Goal: Obtain resource: Obtain resource

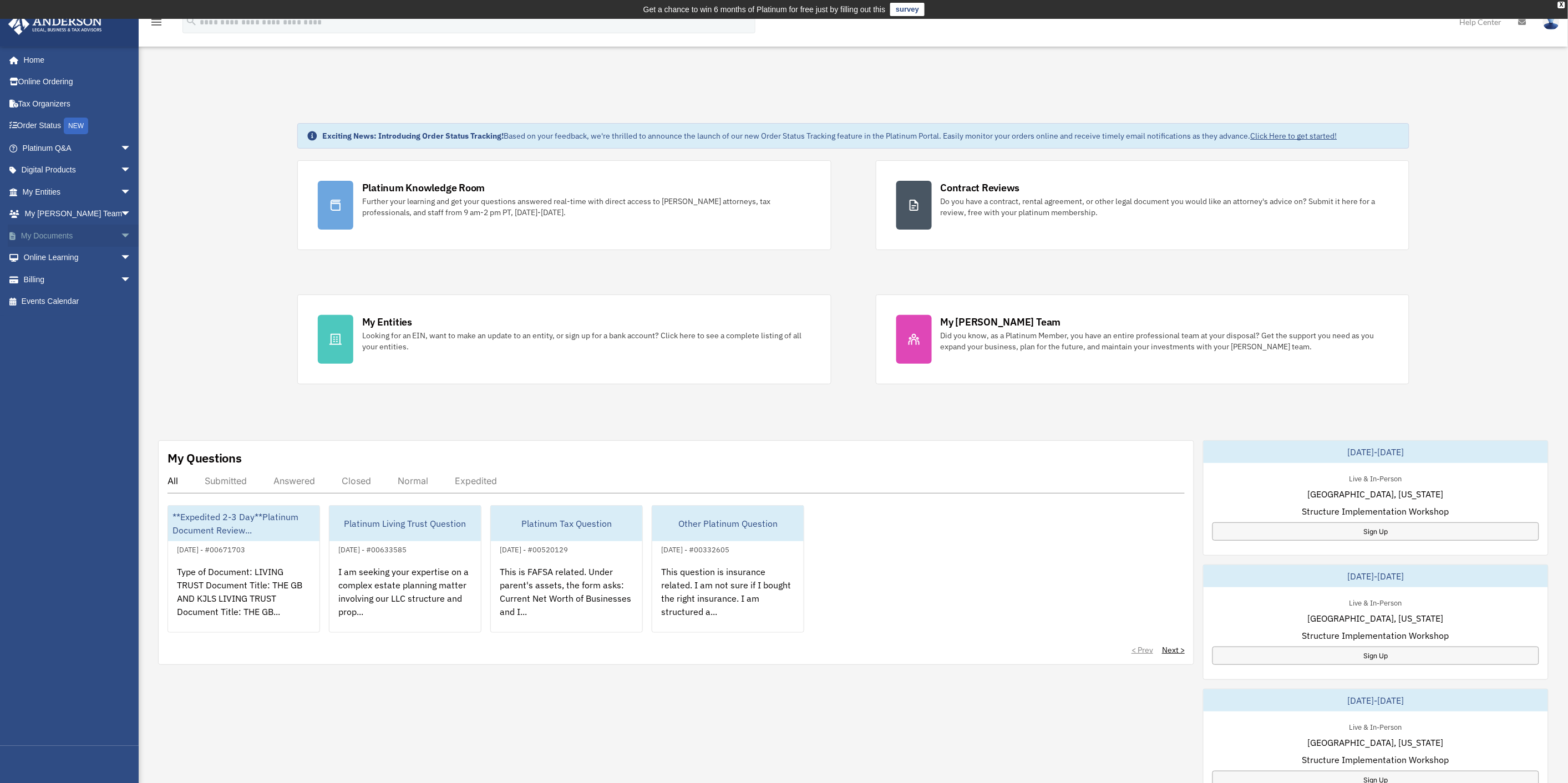
click at [56, 236] on link "My Documents arrow_drop_down" at bounding box center [78, 236] width 140 height 22
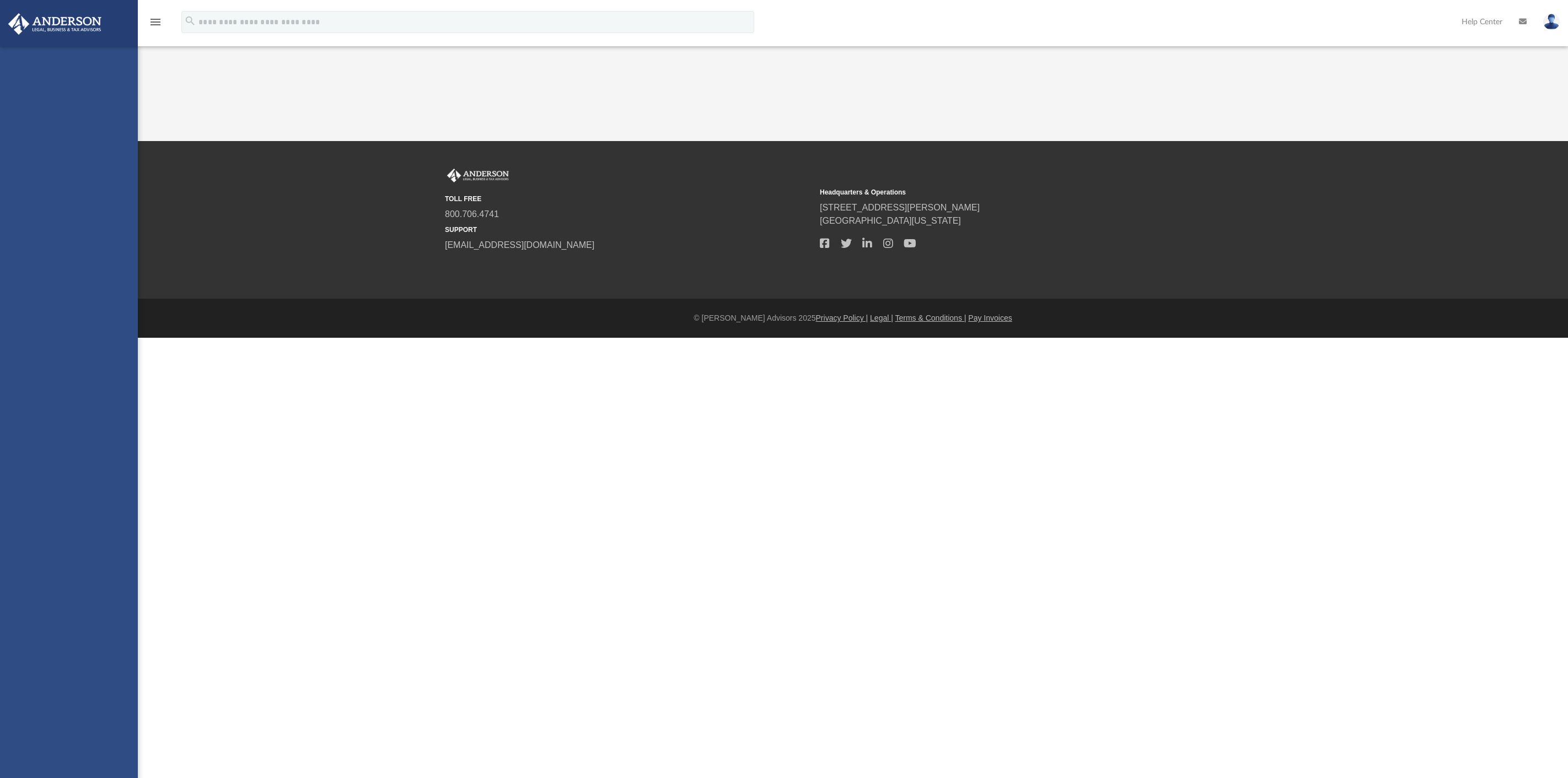
click at [113, 233] on div "[EMAIL_ADDRESS][DOMAIN_NAME] Sign Out [EMAIL_ADDRESS][DOMAIN_NAME] Home Online …" at bounding box center [69, 435] width 138 height 778
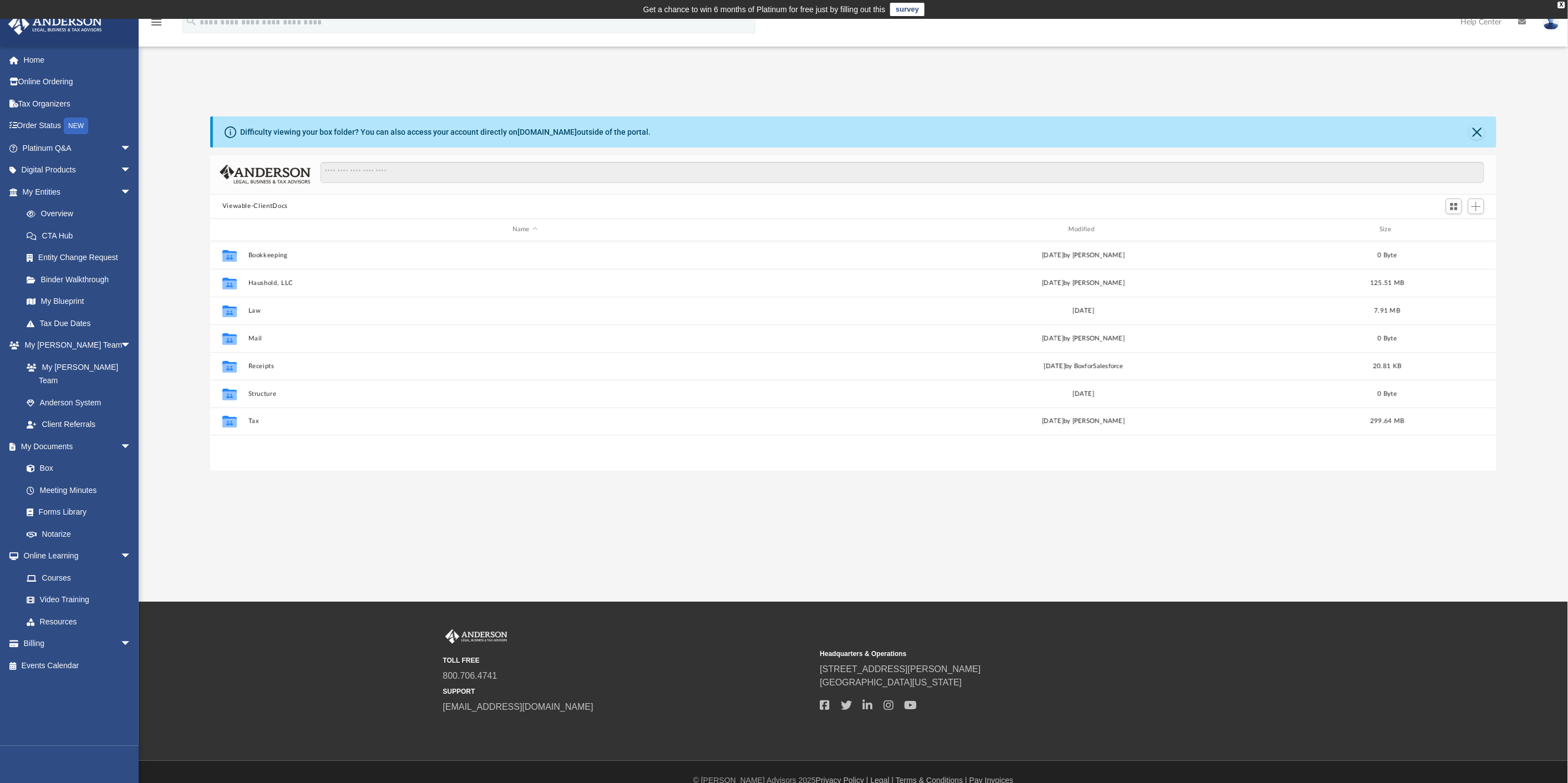
scroll to position [242, 1278]
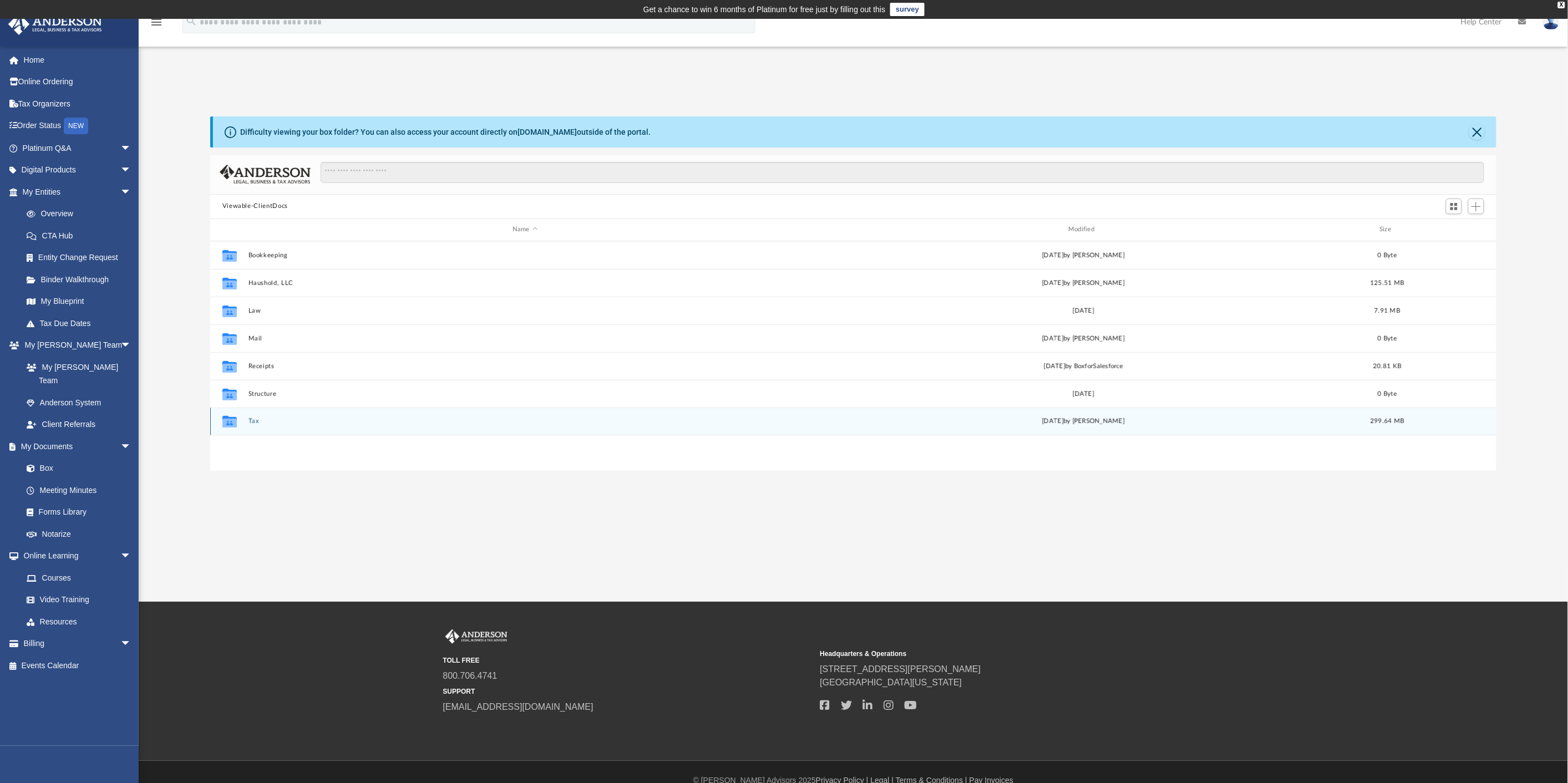
click at [253, 419] on button "Tax" at bounding box center [525, 421] width 554 height 7
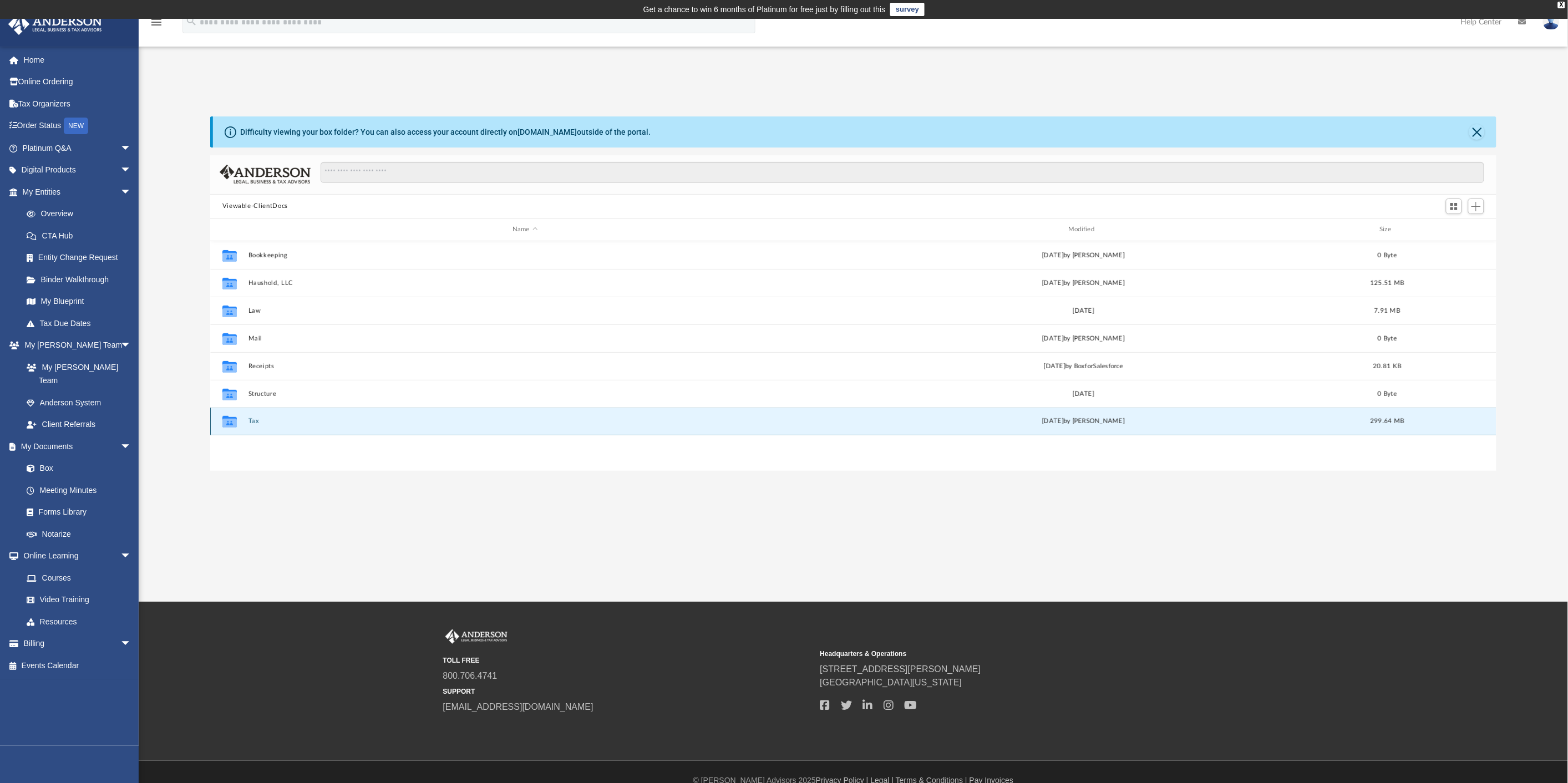
click at [253, 419] on button "Tax" at bounding box center [525, 421] width 554 height 7
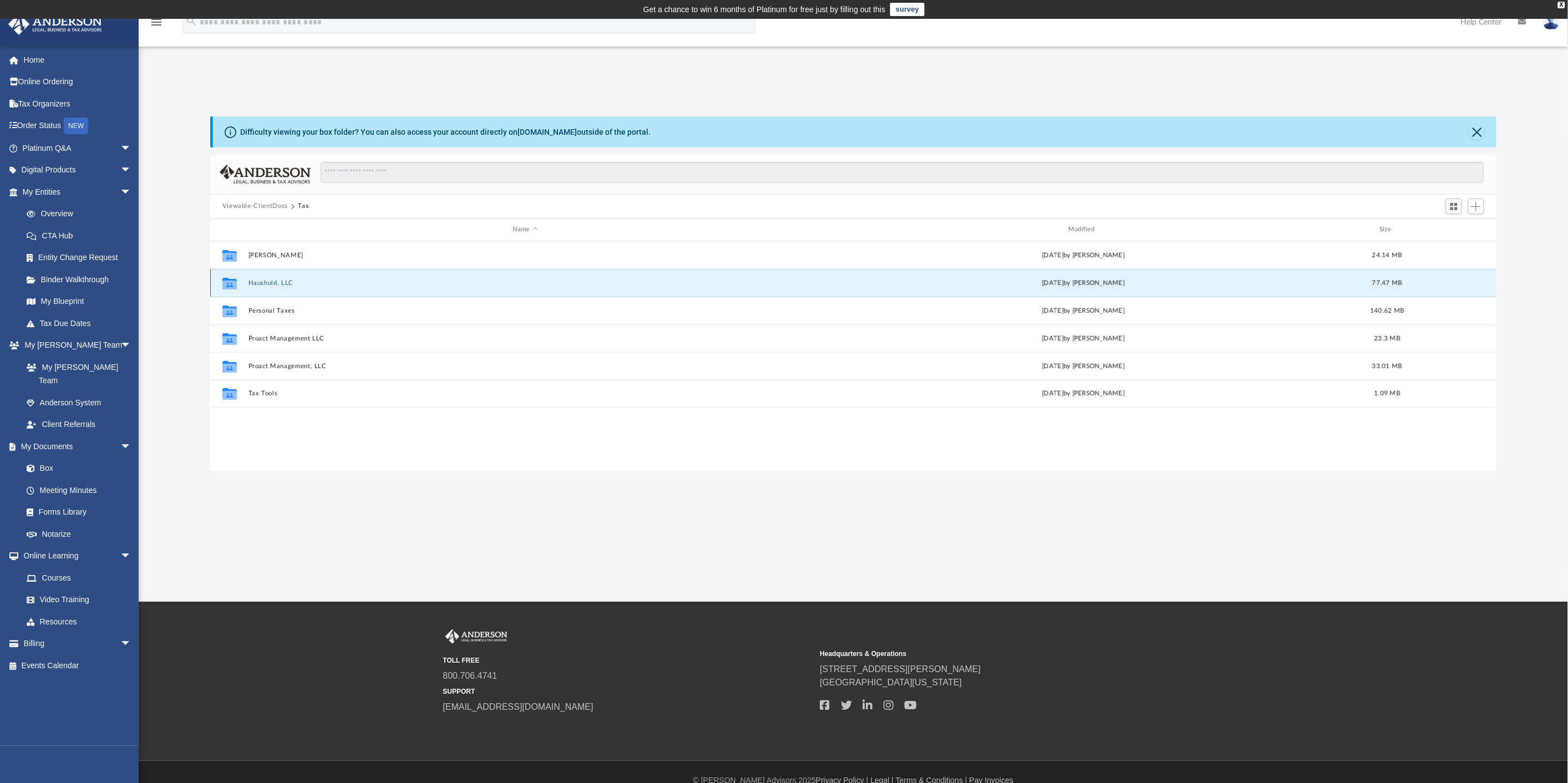
click at [270, 285] on button "Haushold, LLC" at bounding box center [525, 283] width 554 height 7
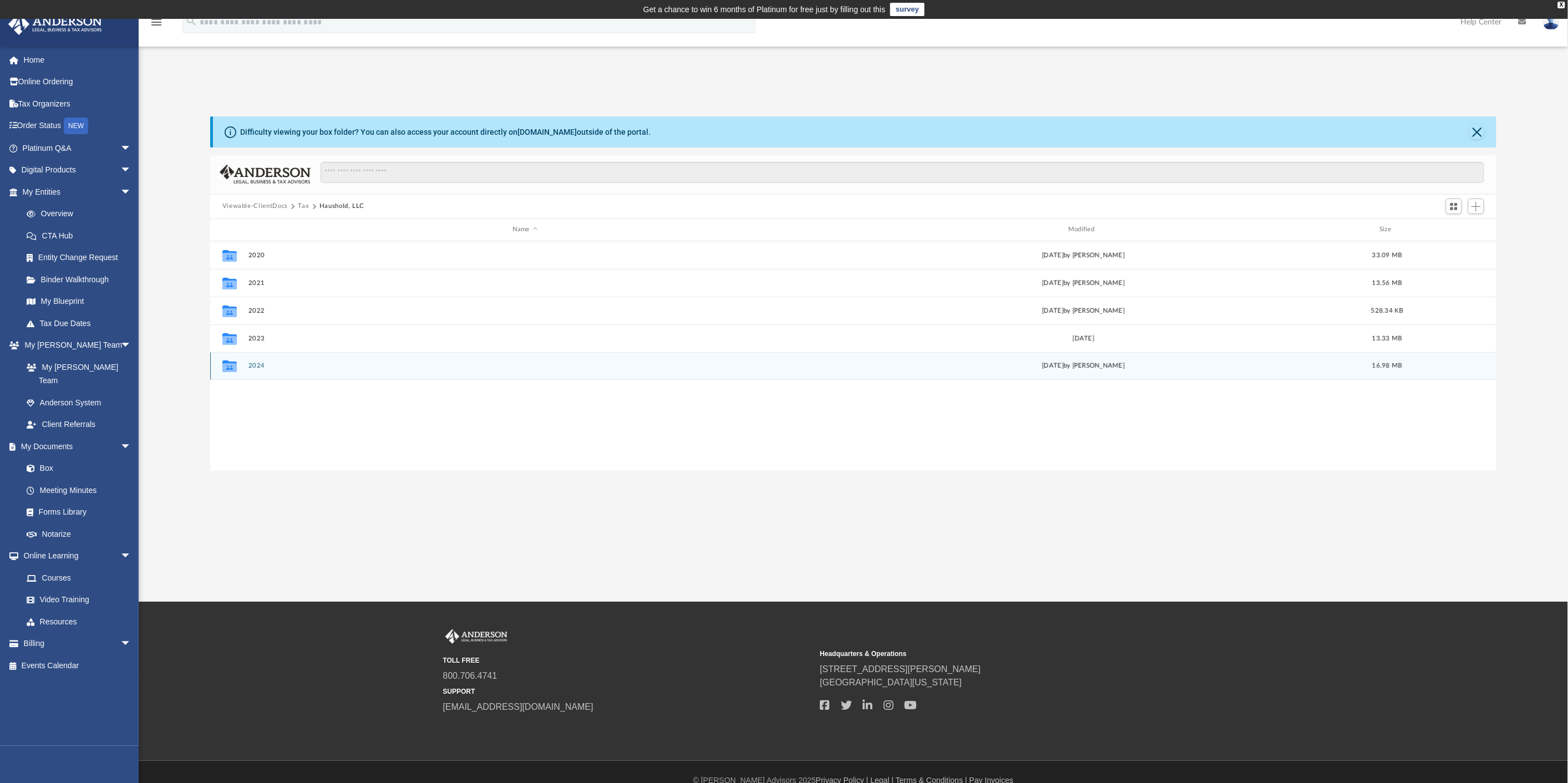
click at [262, 366] on button "2024" at bounding box center [525, 366] width 554 height 7
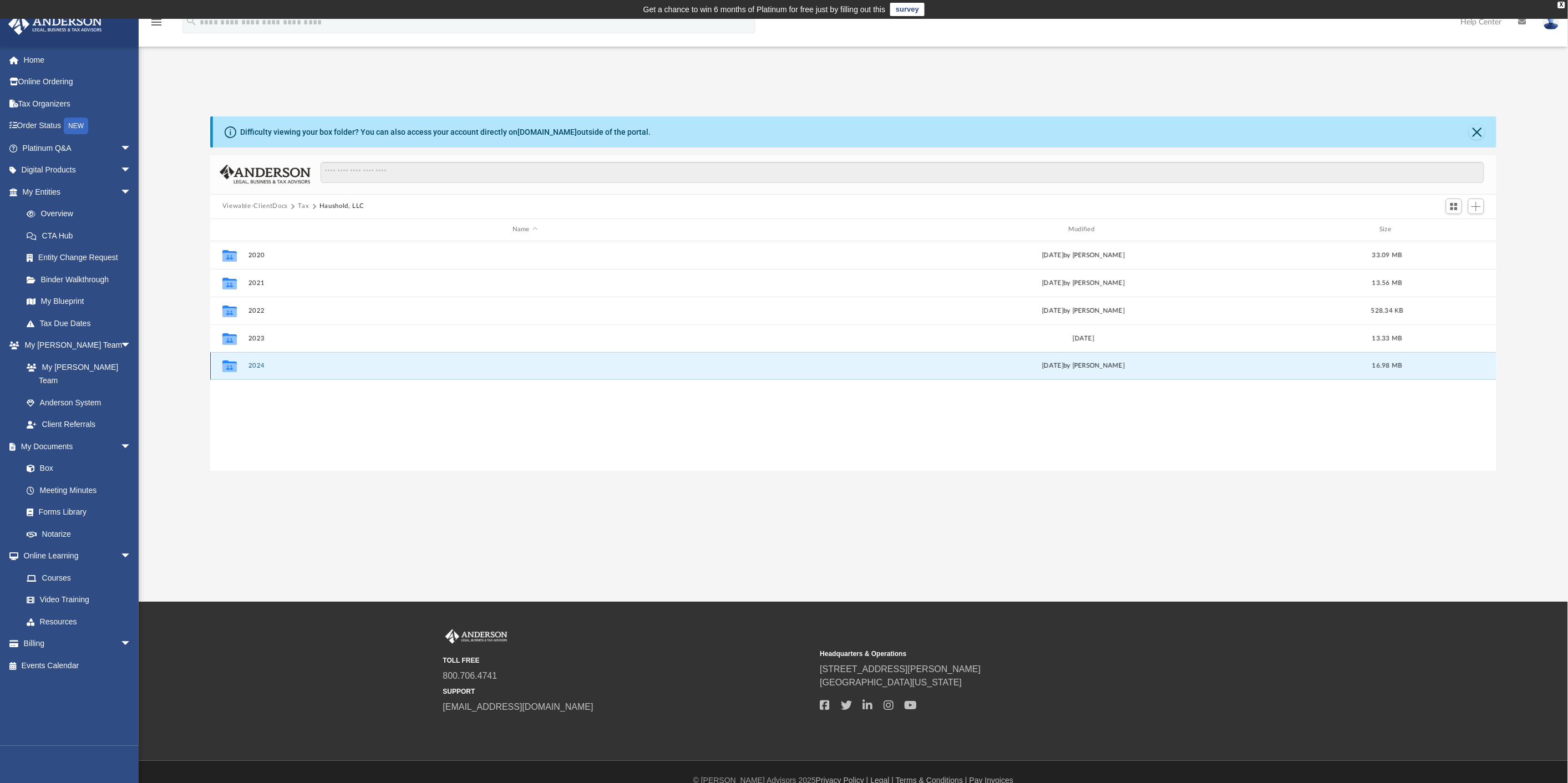
click at [262, 366] on button "2024" at bounding box center [525, 366] width 554 height 7
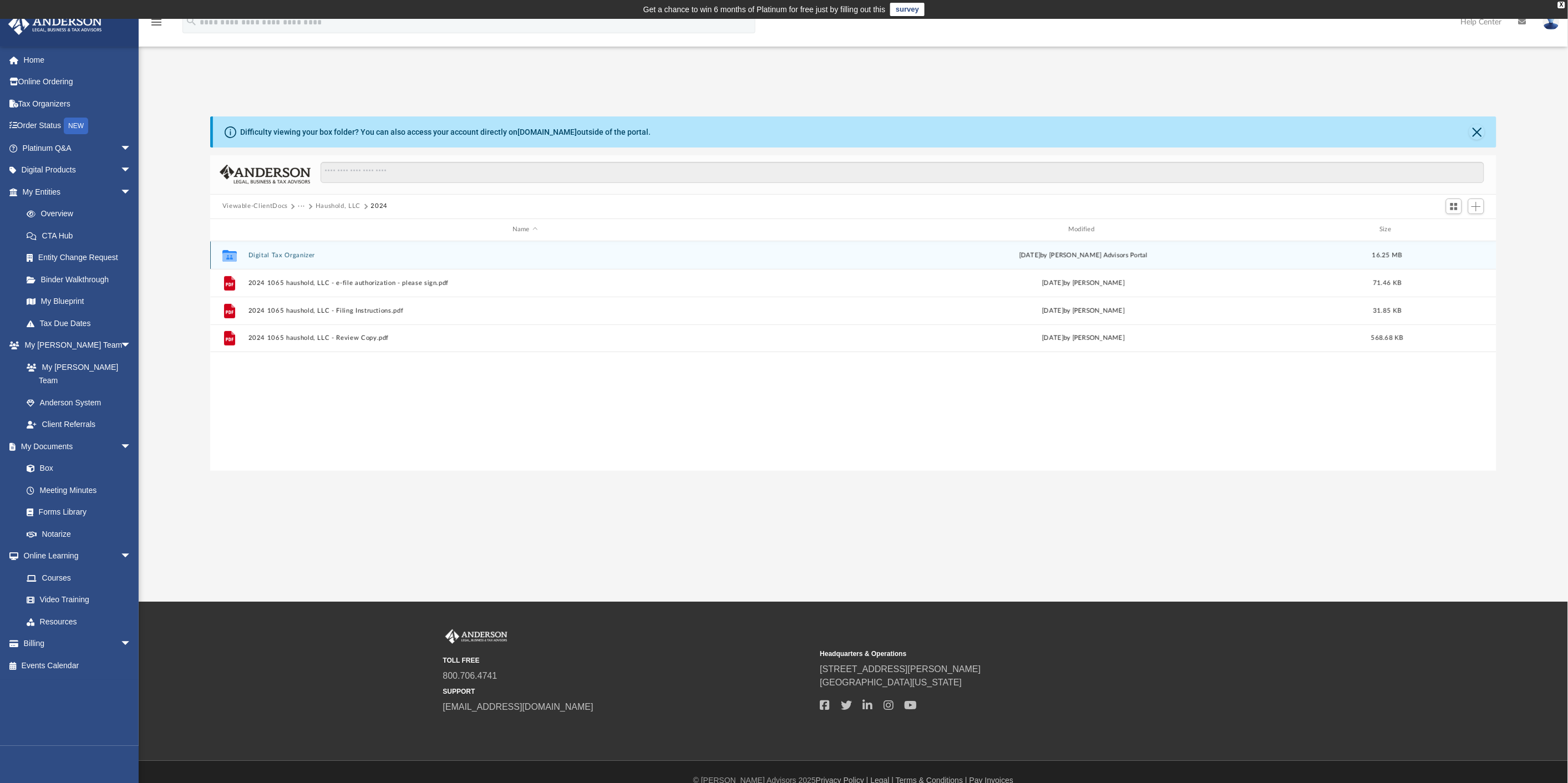
click at [294, 249] on div "Collaborated Folder Digital Tax Organizer Sun Jun 22 2025 by Anderson Advisors …" at bounding box center [853, 255] width 1287 height 28
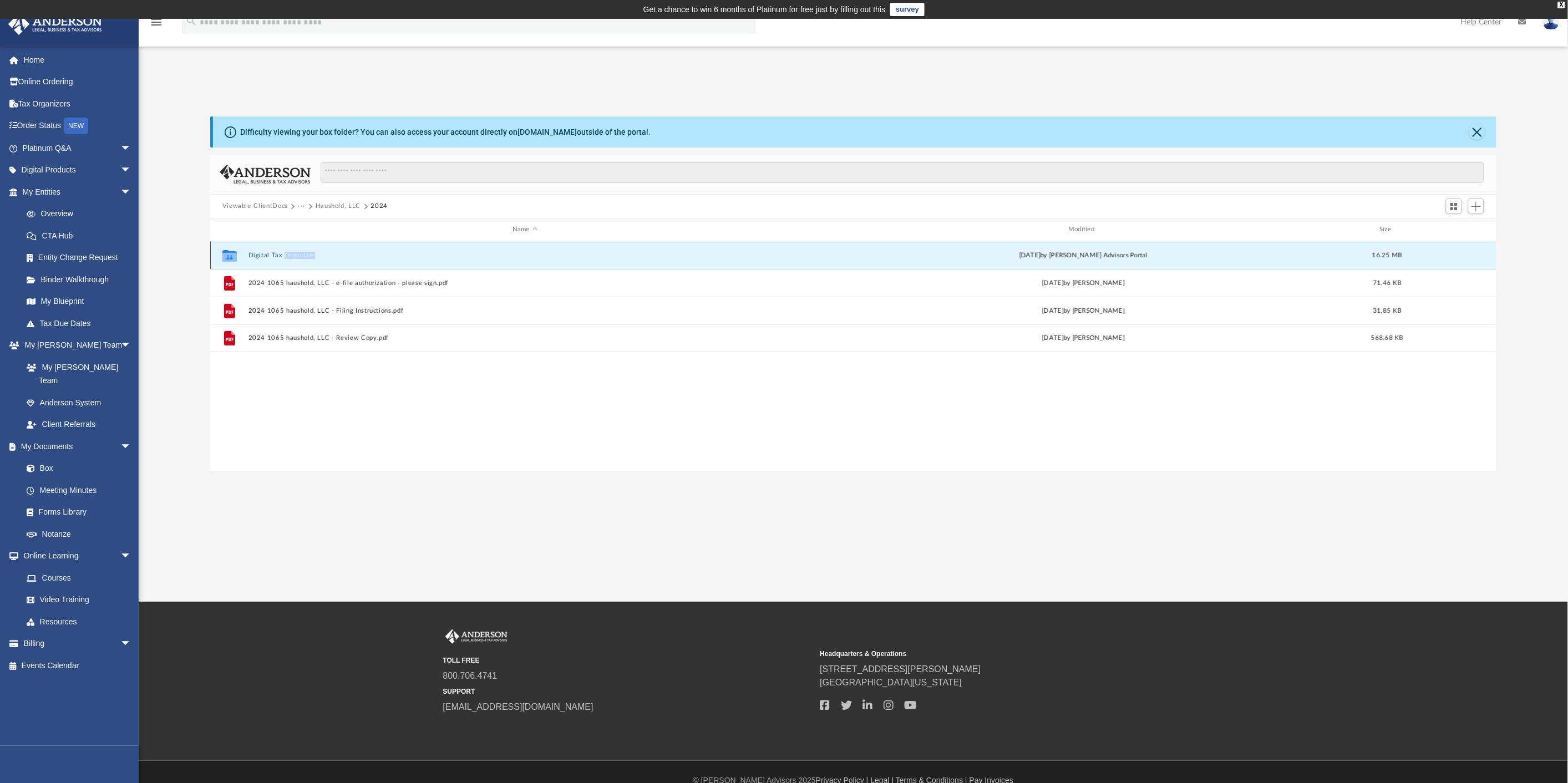
click at [294, 249] on div "Collaborated Folder Digital Tax Organizer Sun Jun 22 2025 by Anderson Advisors …" at bounding box center [853, 255] width 1287 height 28
click at [253, 254] on button "Digital Tax Organizer" at bounding box center [525, 255] width 554 height 7
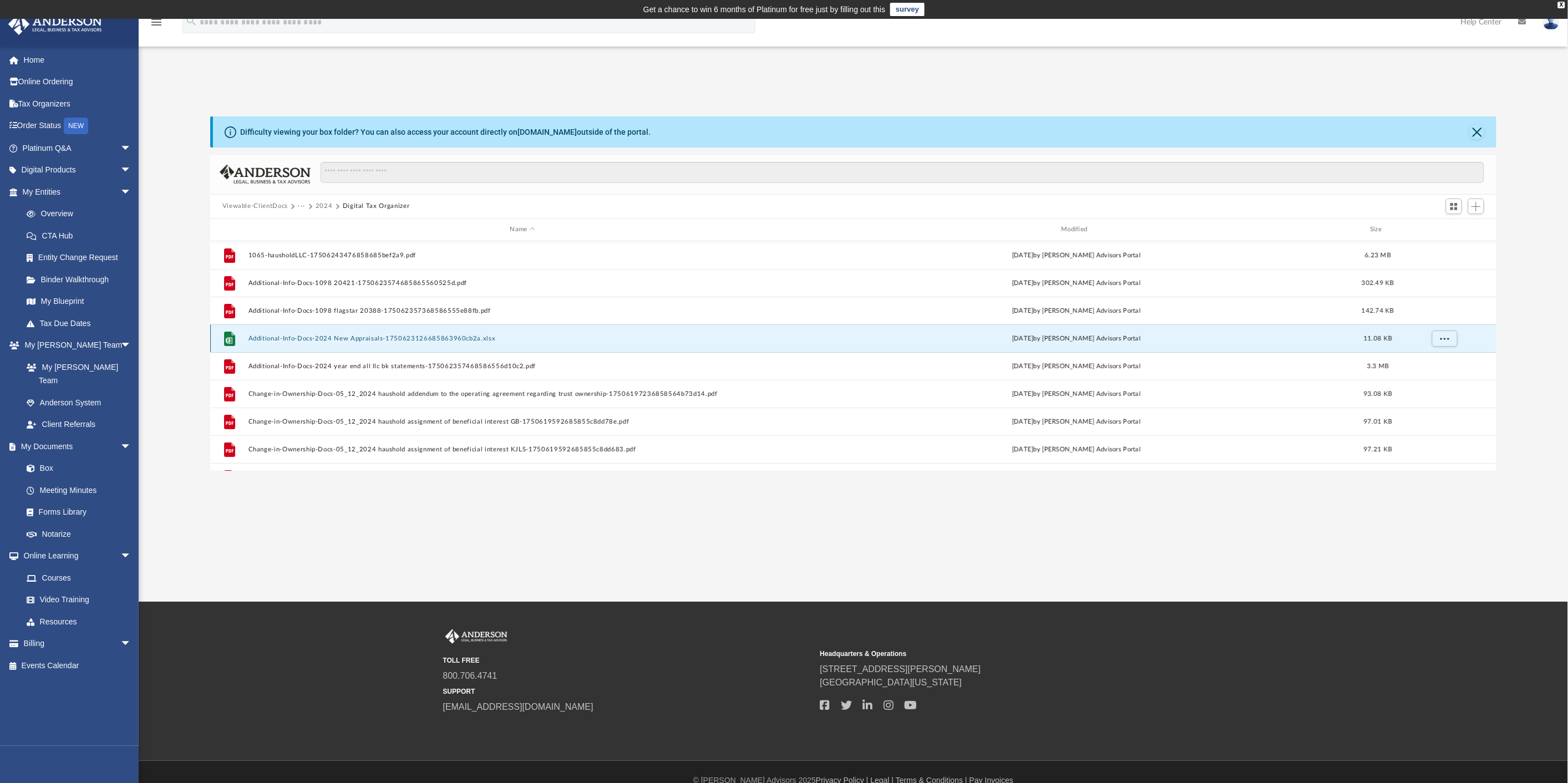
click at [466, 335] on button "Additional-Info-Docs-2024 New Appraisals-1750623126685863960cb2a.xlsx" at bounding box center [522, 338] width 549 height 7
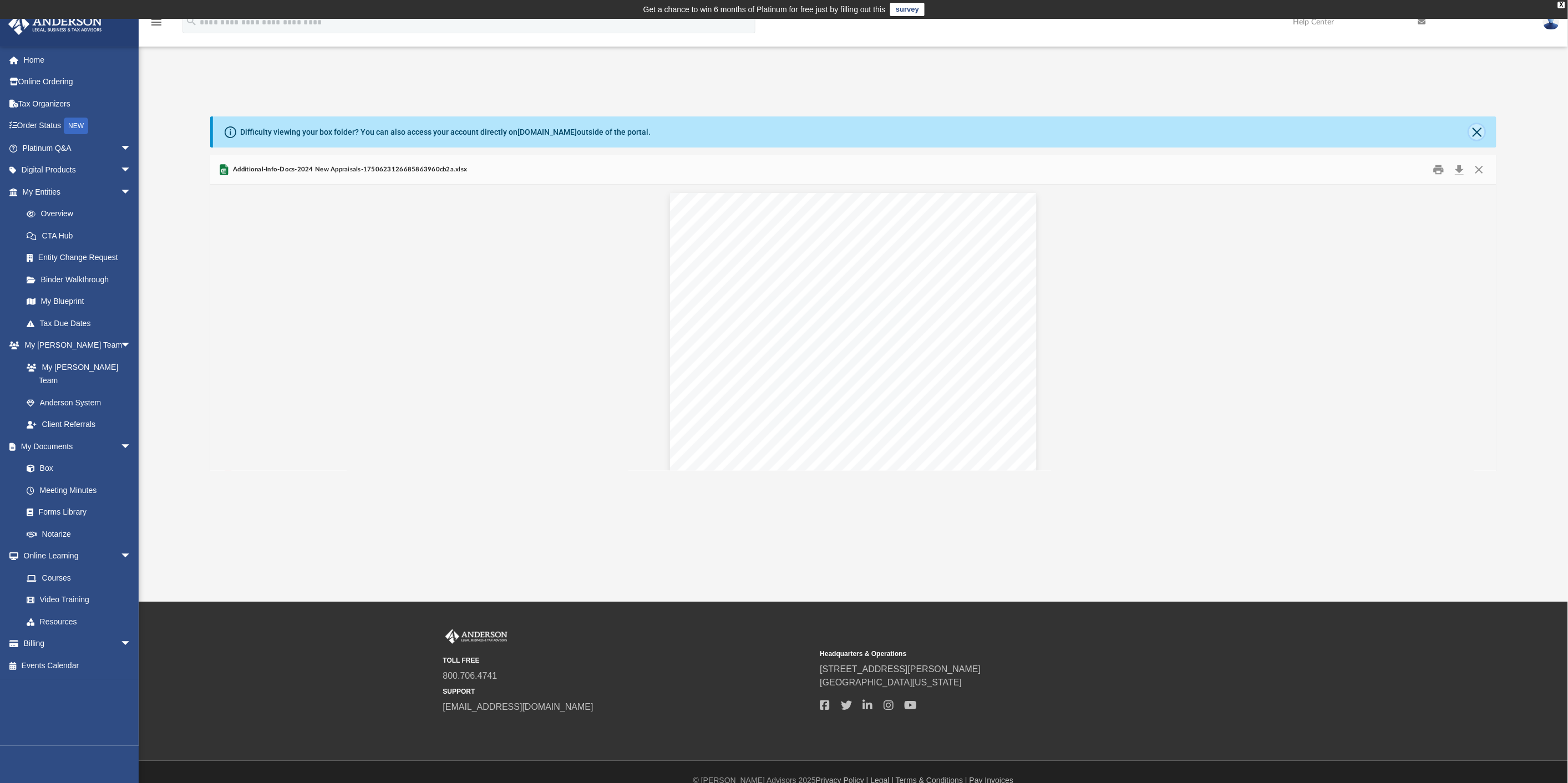
click at [1479, 131] on button "Close" at bounding box center [1477, 131] width 16 height 15
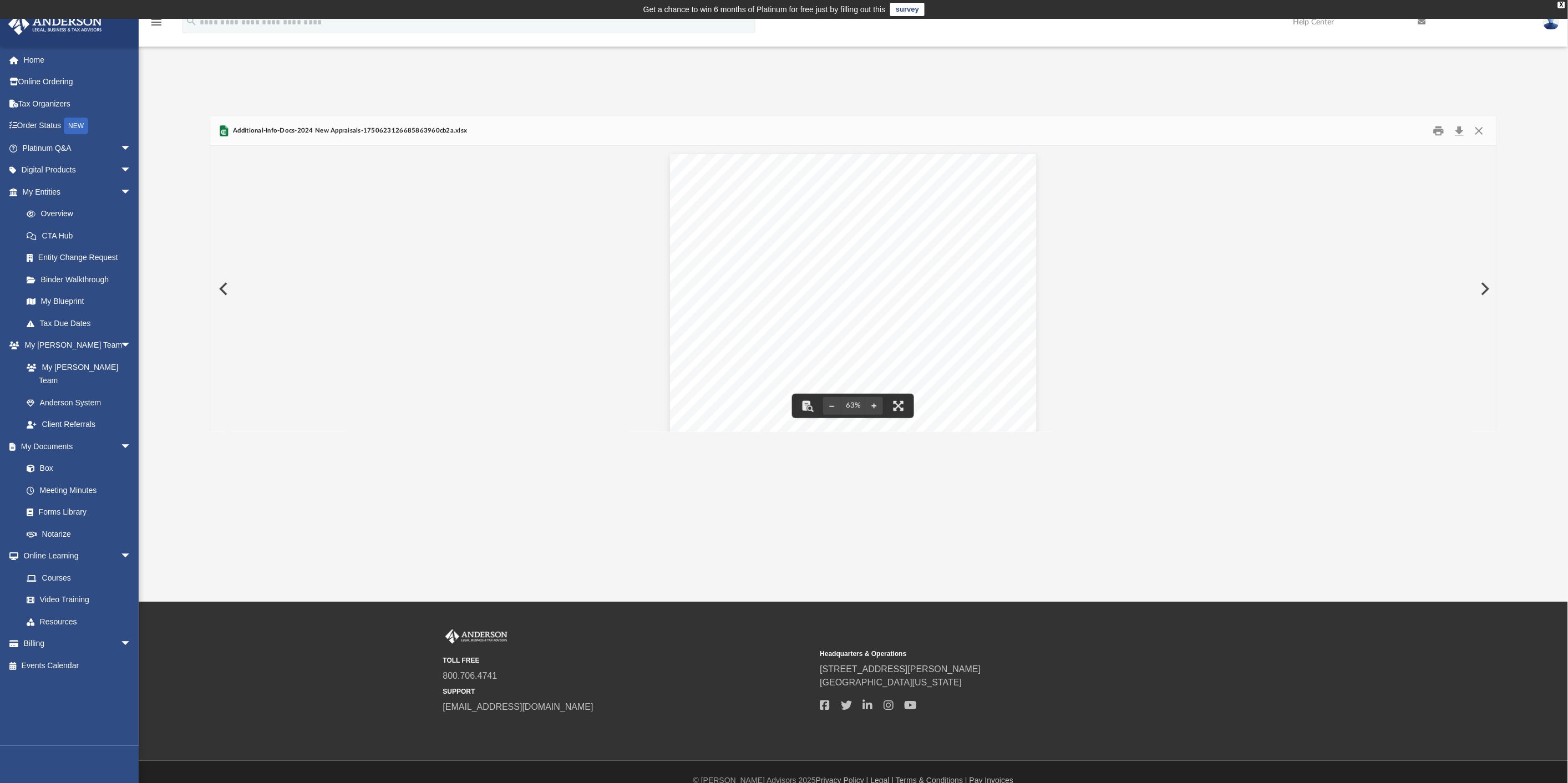
click at [249, 126] on span "Additional-Info-Docs-2024 New Appraisals-1750623126685863960cb2a.xlsx" at bounding box center [349, 131] width 237 height 10
